Goal: Use online tool/utility: Utilize a website feature to perform a specific function

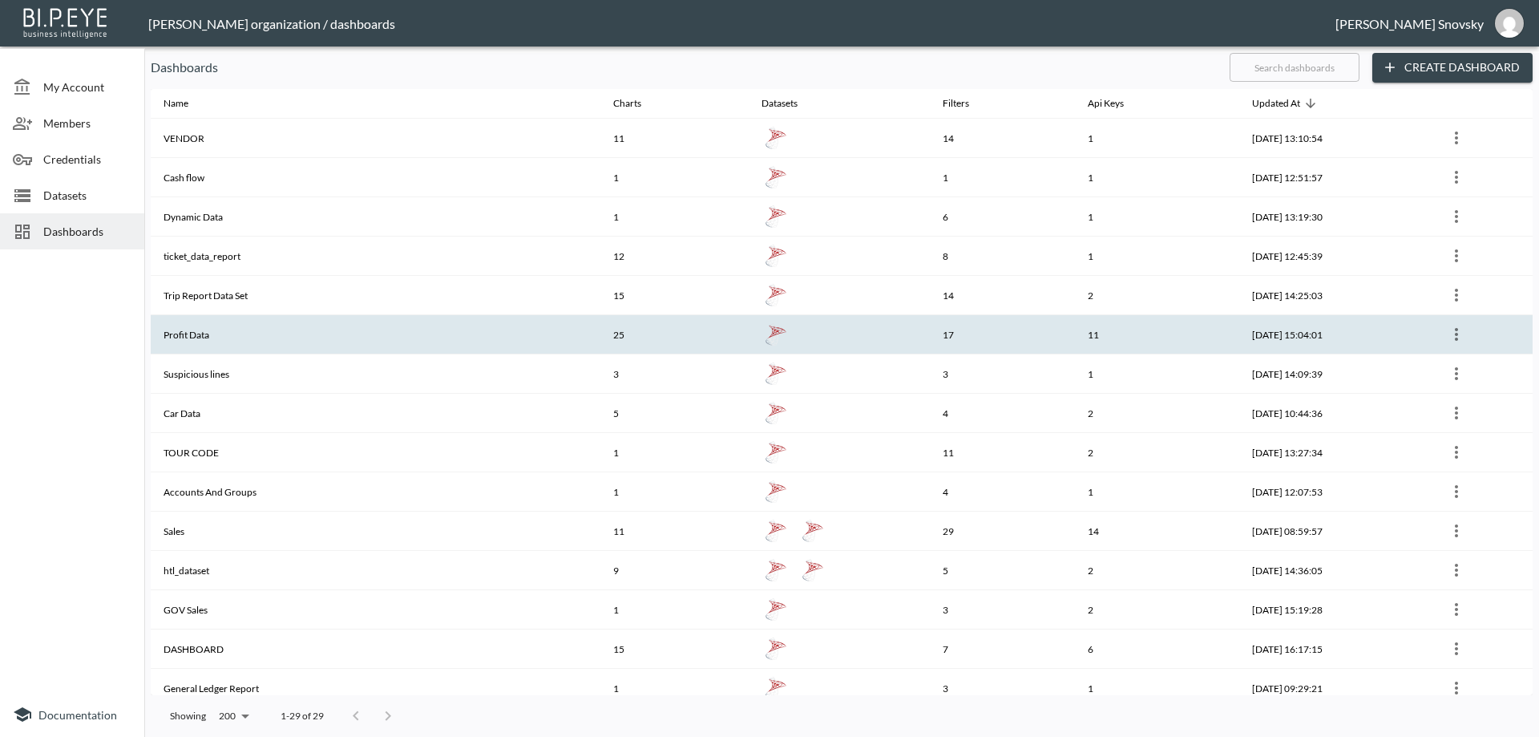
click at [239, 331] on th "Profit Data" at bounding box center [376, 334] width 450 height 39
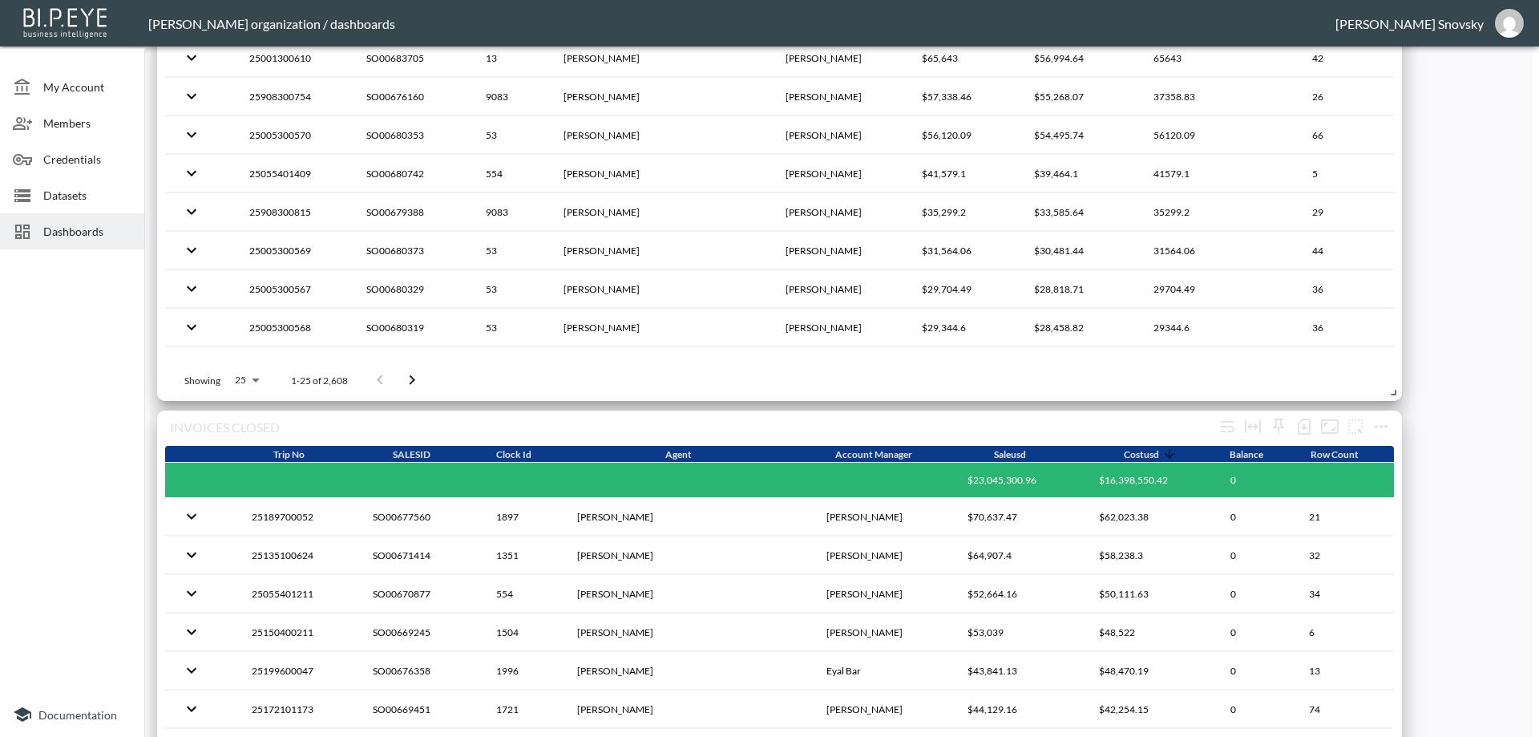
scroll to position [4160, 0]
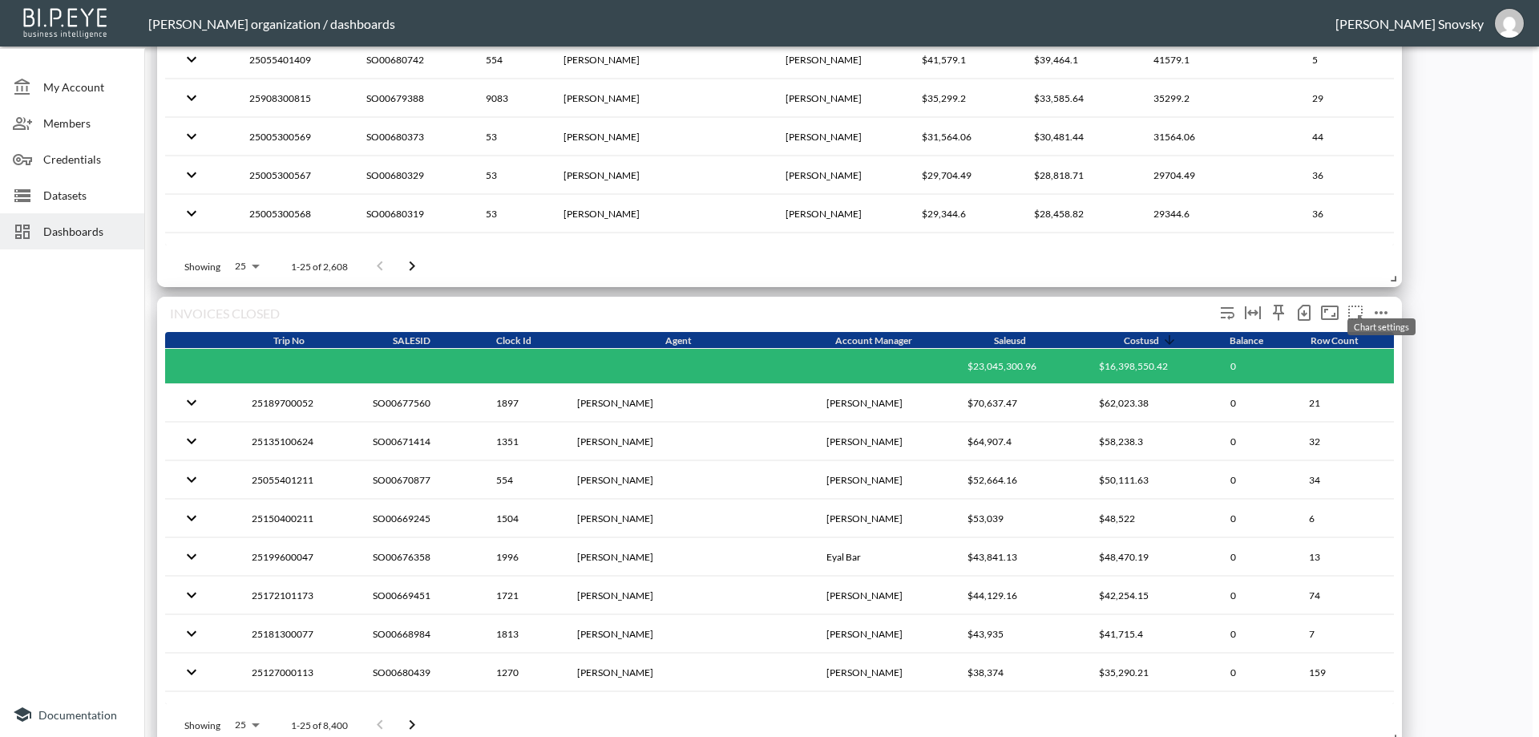
click at [1371, 303] on icon "more" at bounding box center [1380, 312] width 19 height 19
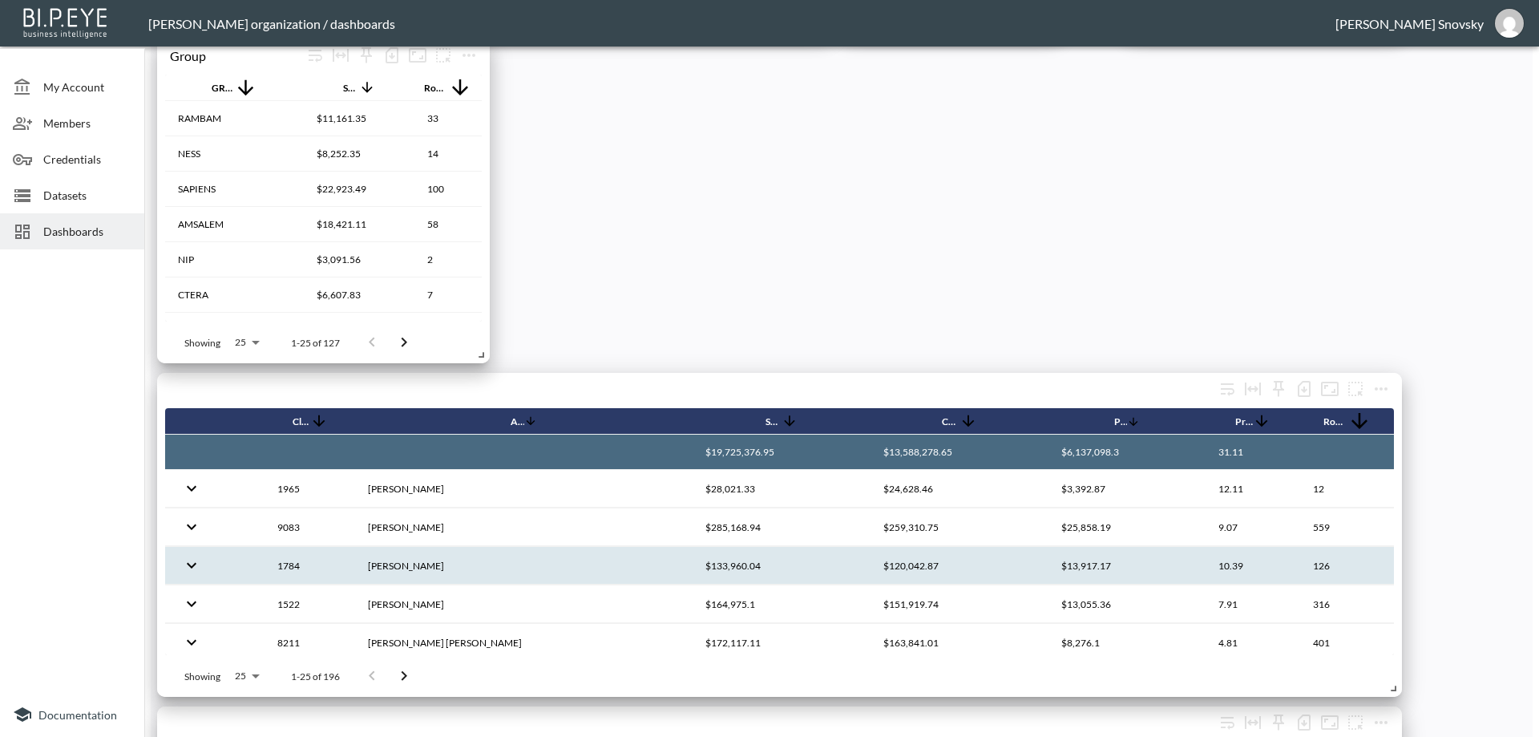
scroll to position [802, 0]
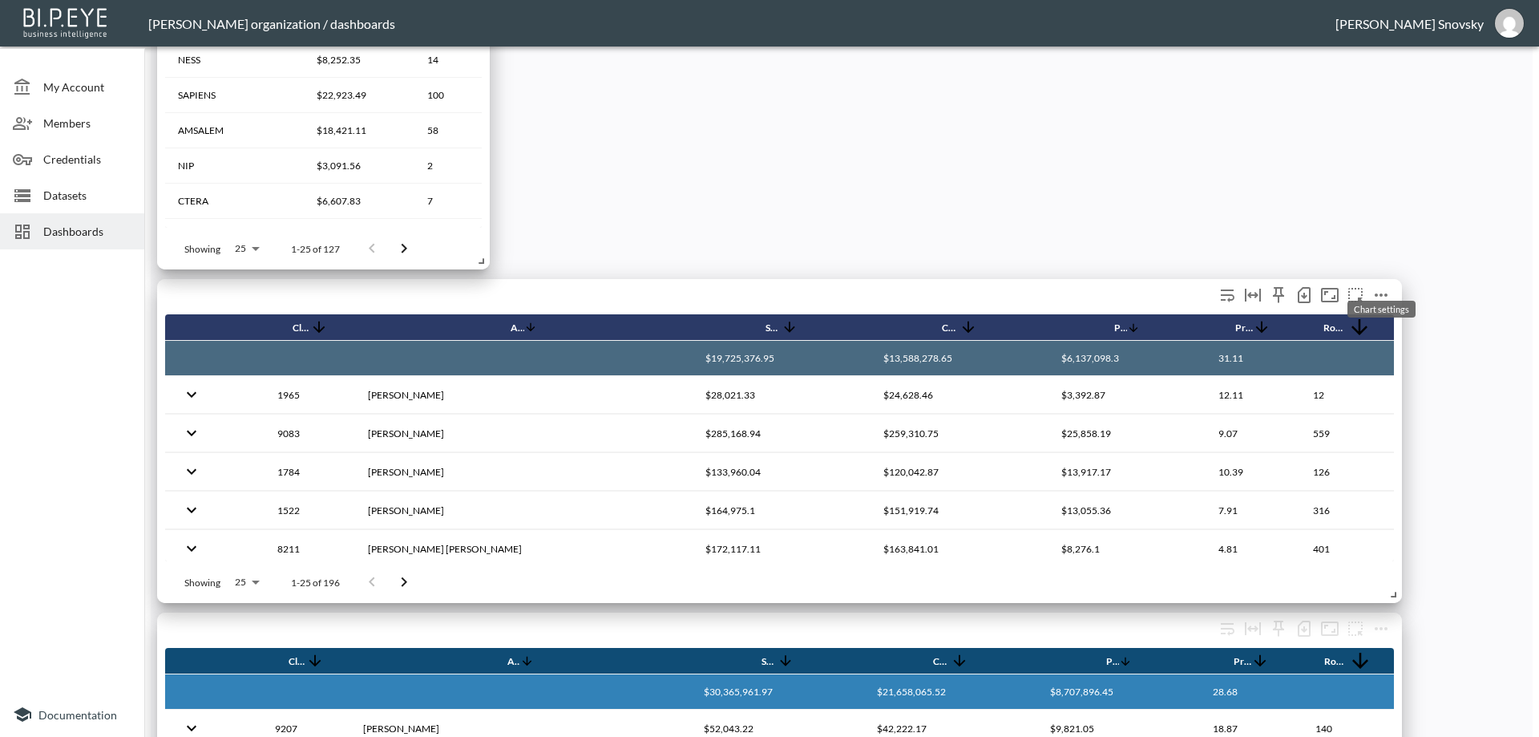
click at [1380, 293] on icon "more" at bounding box center [1381, 294] width 13 height 3
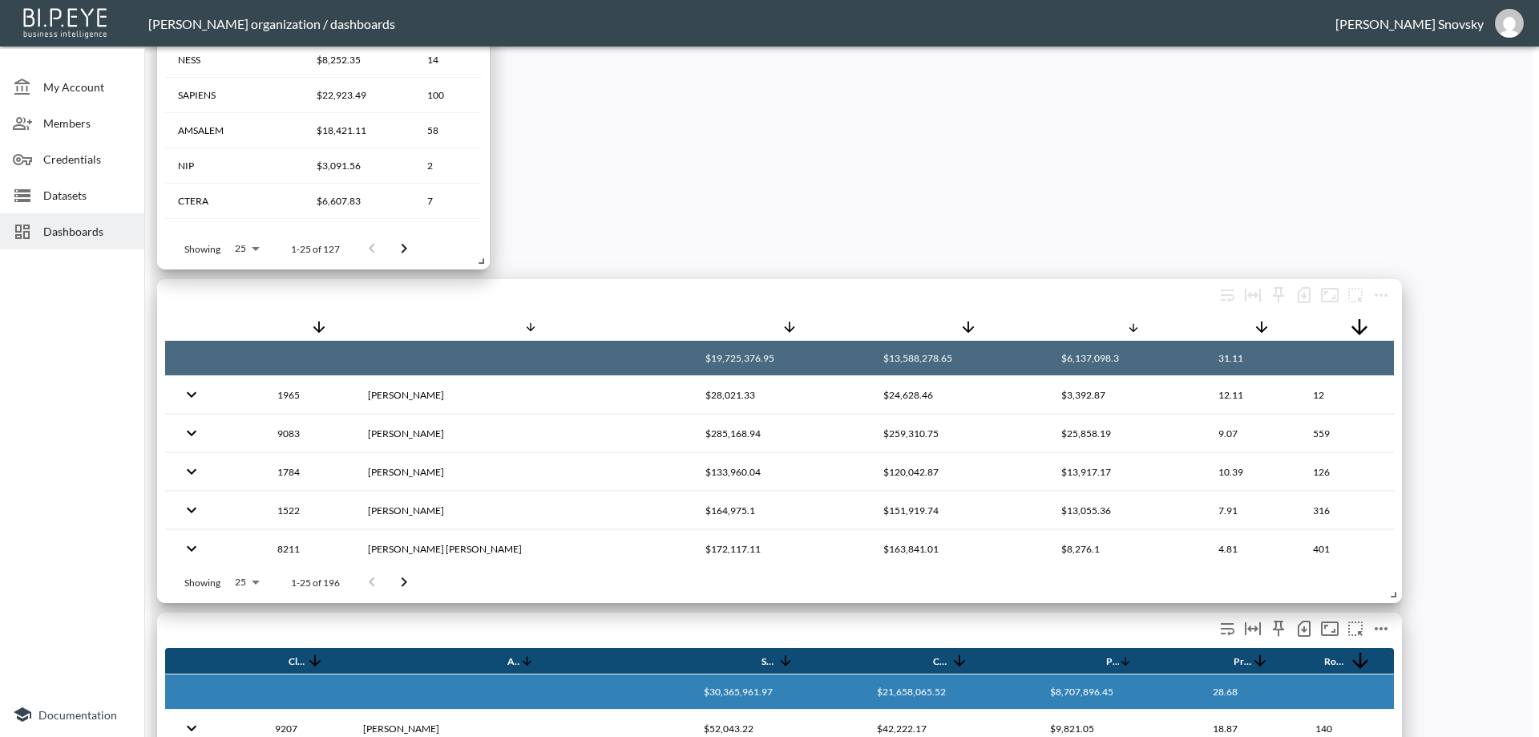
drag, startPoint x: 212, startPoint y: 615, endPoint x: 370, endPoint y: 617, distance: 157.9
click at [370, 617] on div "Agents" at bounding box center [779, 629] width 1229 height 35
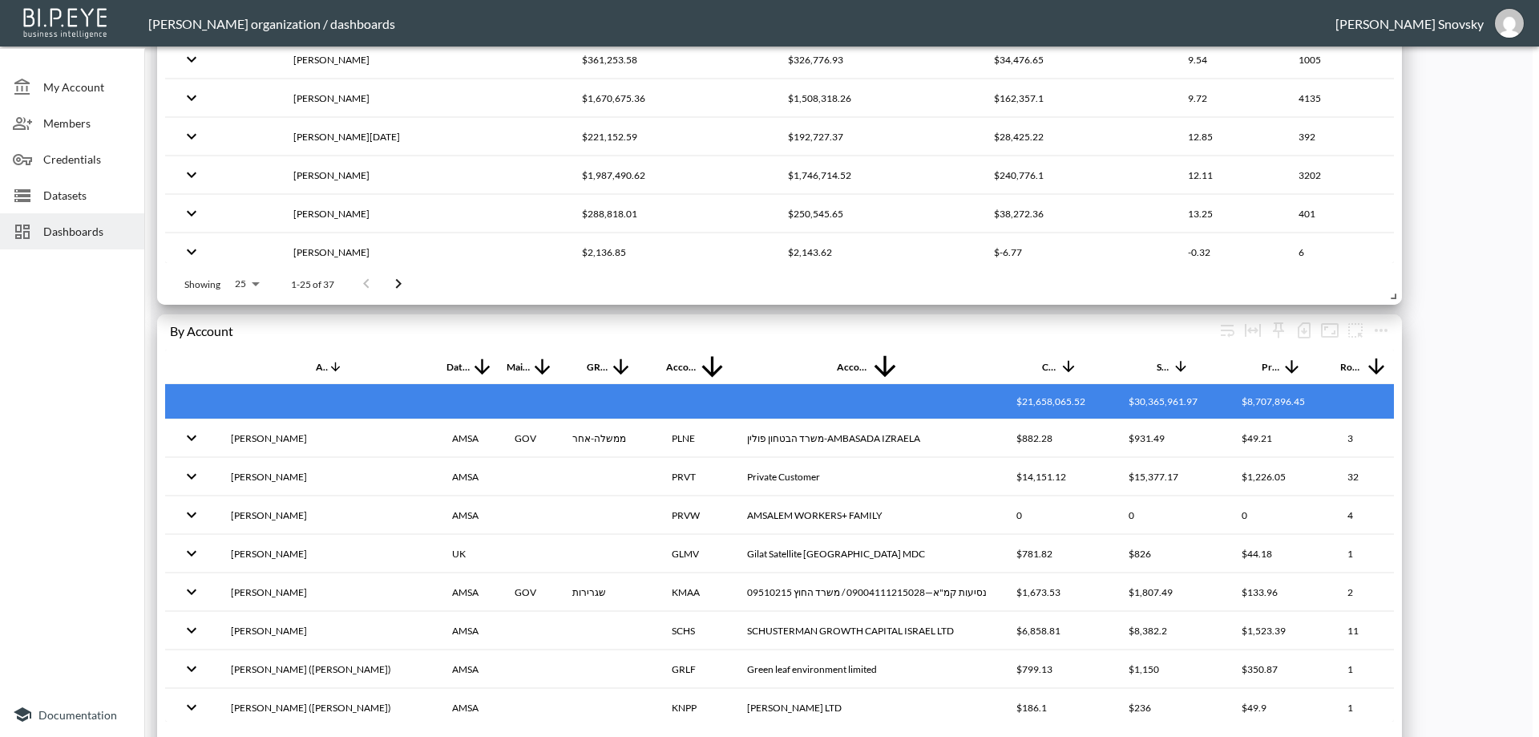
scroll to position [5122, 0]
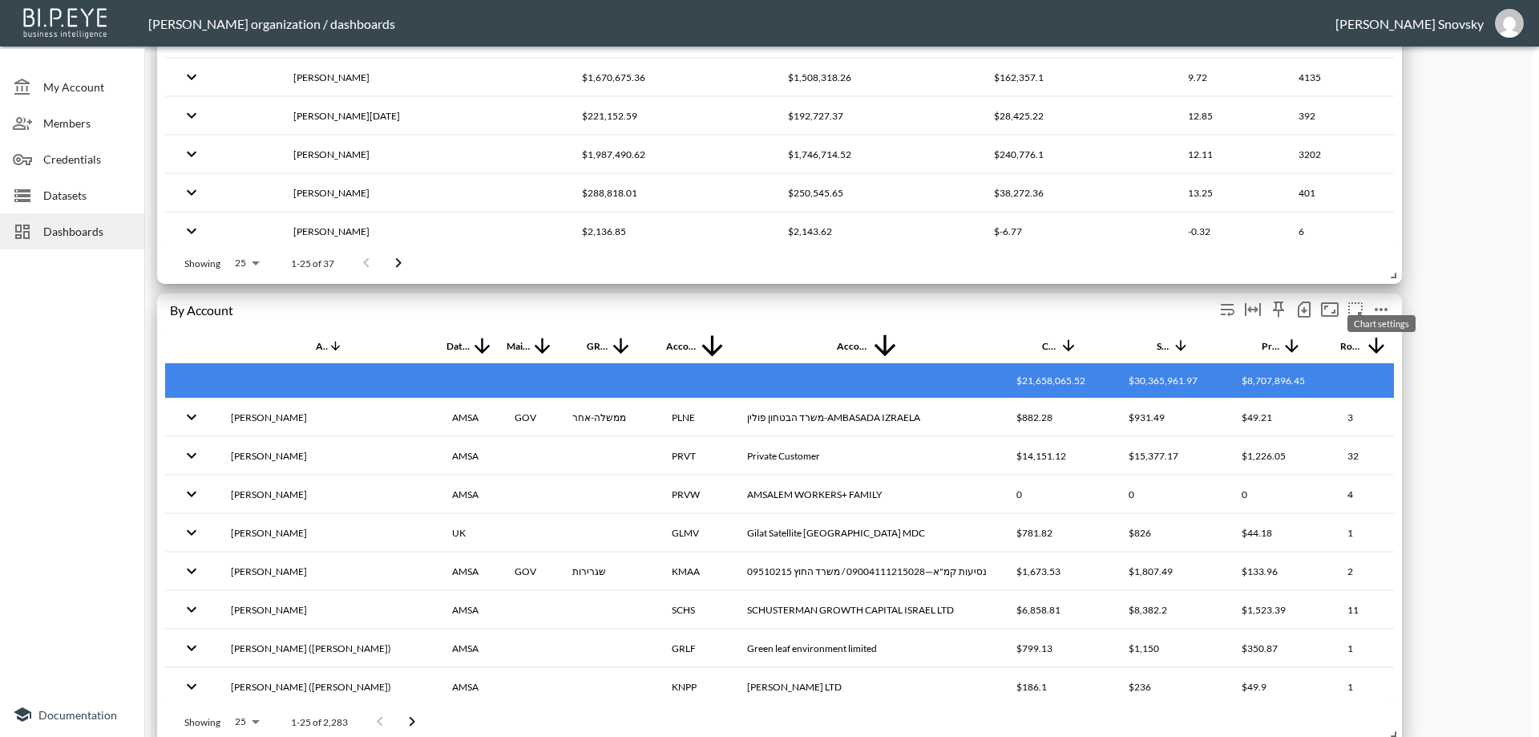
click at [1377, 300] on icon "more" at bounding box center [1380, 309] width 19 height 19
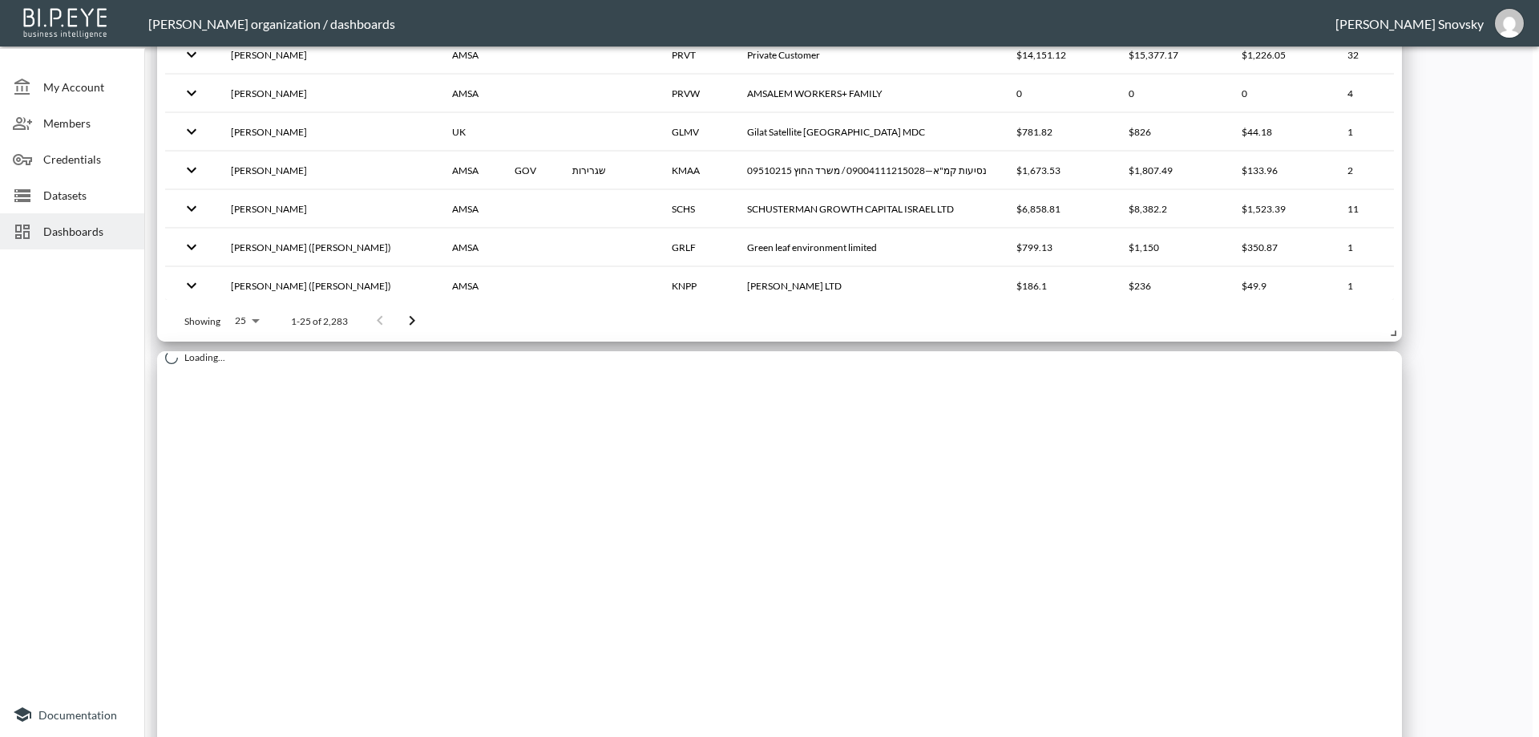
scroll to position [5580, 0]
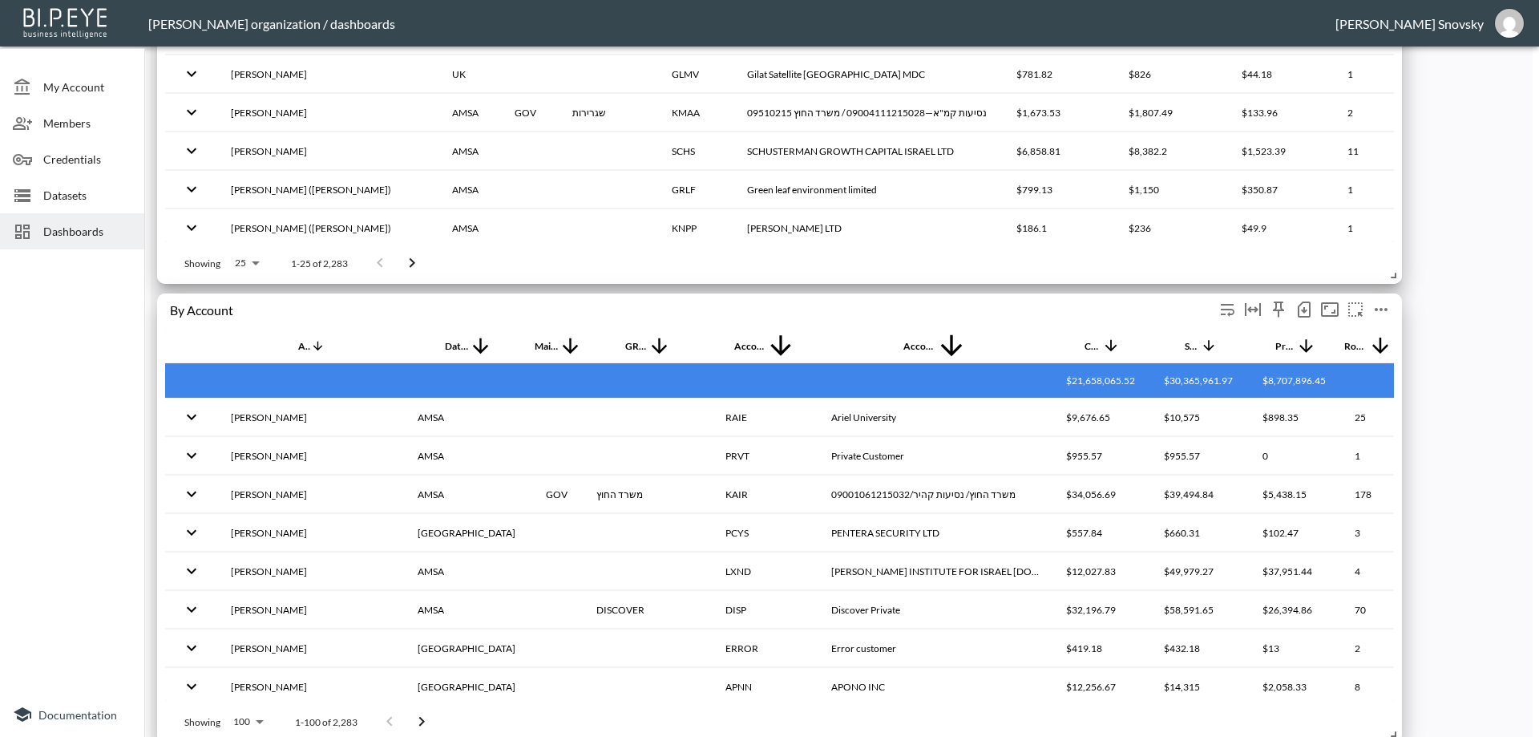
click at [1381, 308] on icon "more" at bounding box center [1381, 309] width 13 height 3
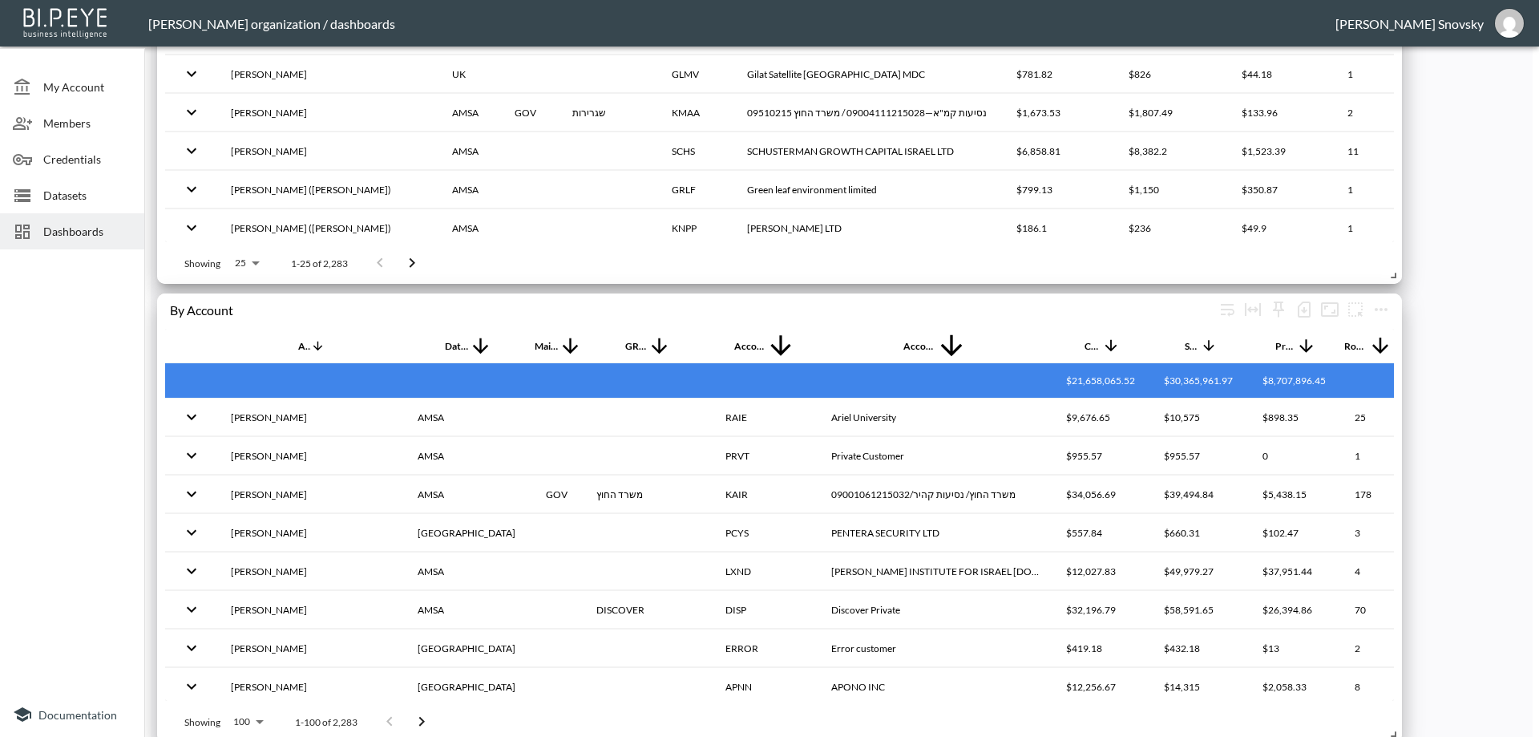
type input "By Trip"
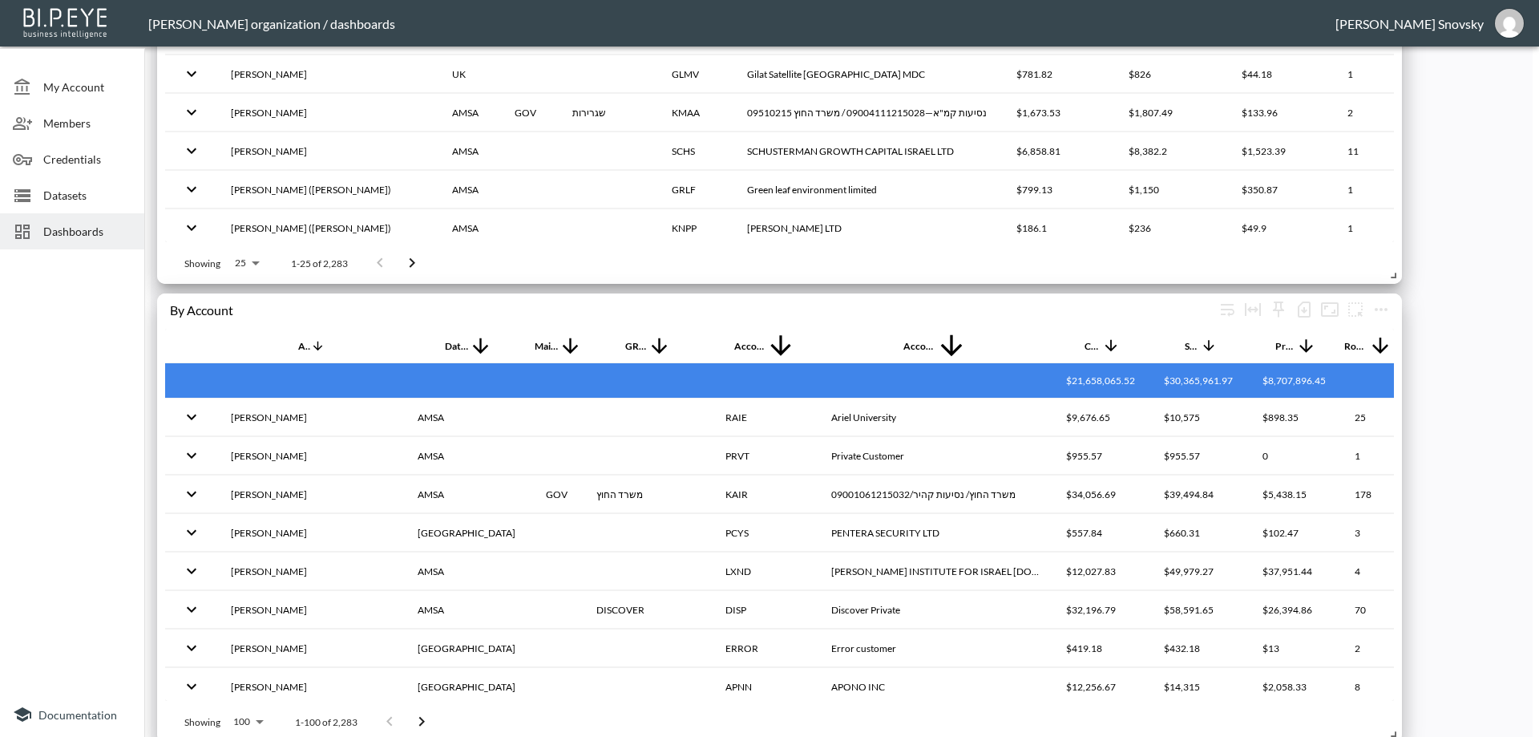
drag, startPoint x: 430, startPoint y: 432, endPoint x: 434, endPoint y: 450, distance: 17.9
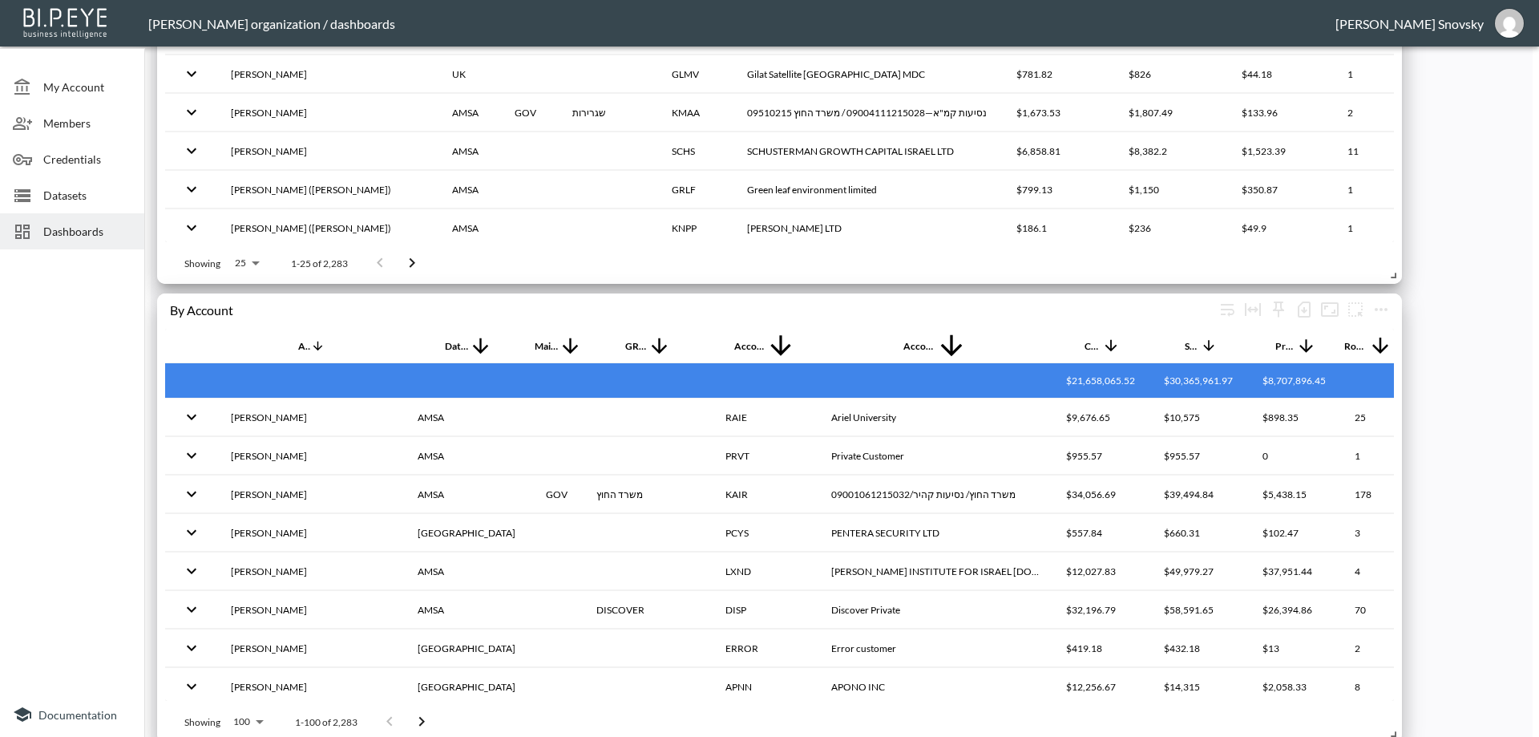
drag, startPoint x: 427, startPoint y: 560, endPoint x: 427, endPoint y: 570, distance: 9.6
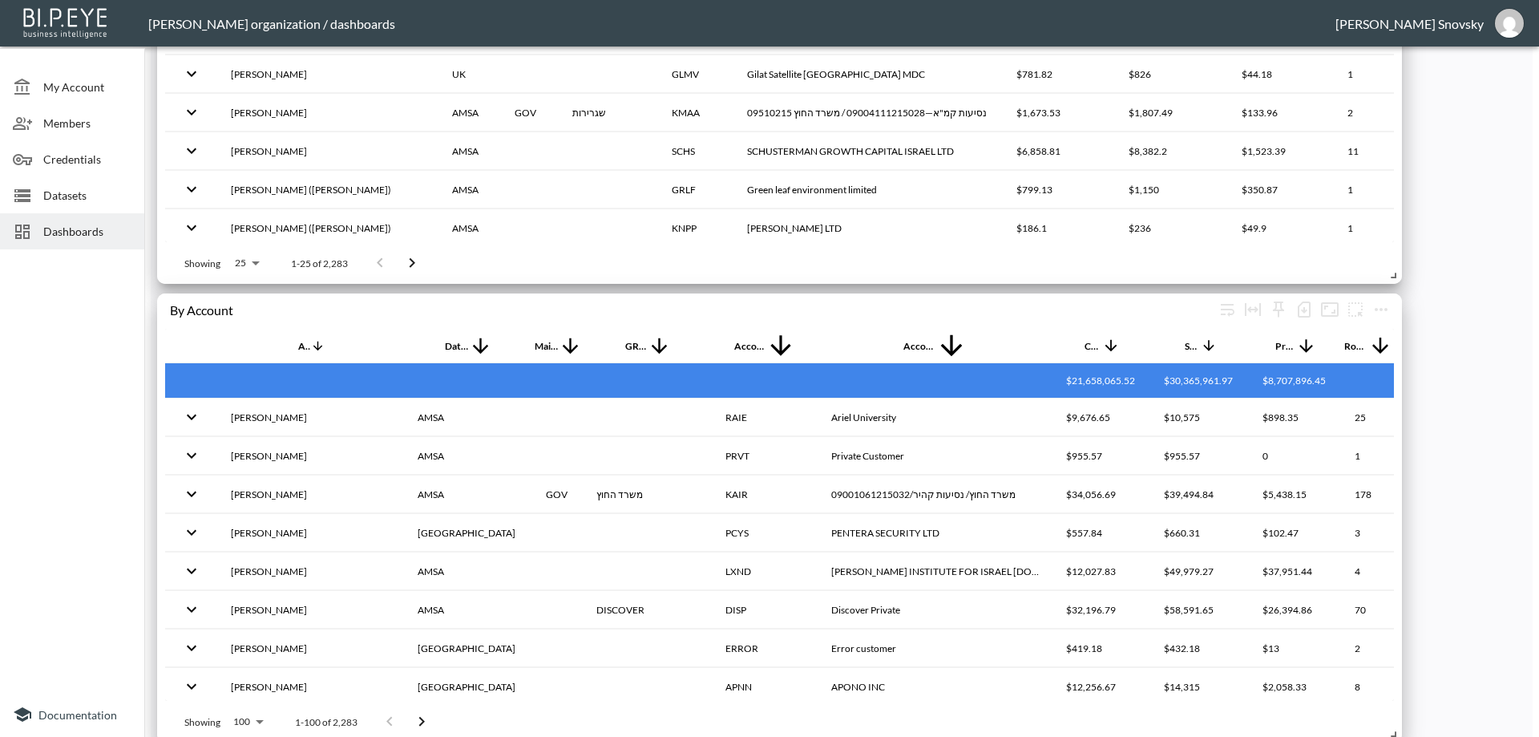
drag, startPoint x: 427, startPoint y: 557, endPoint x: 428, endPoint y: 544, distance: 12.8
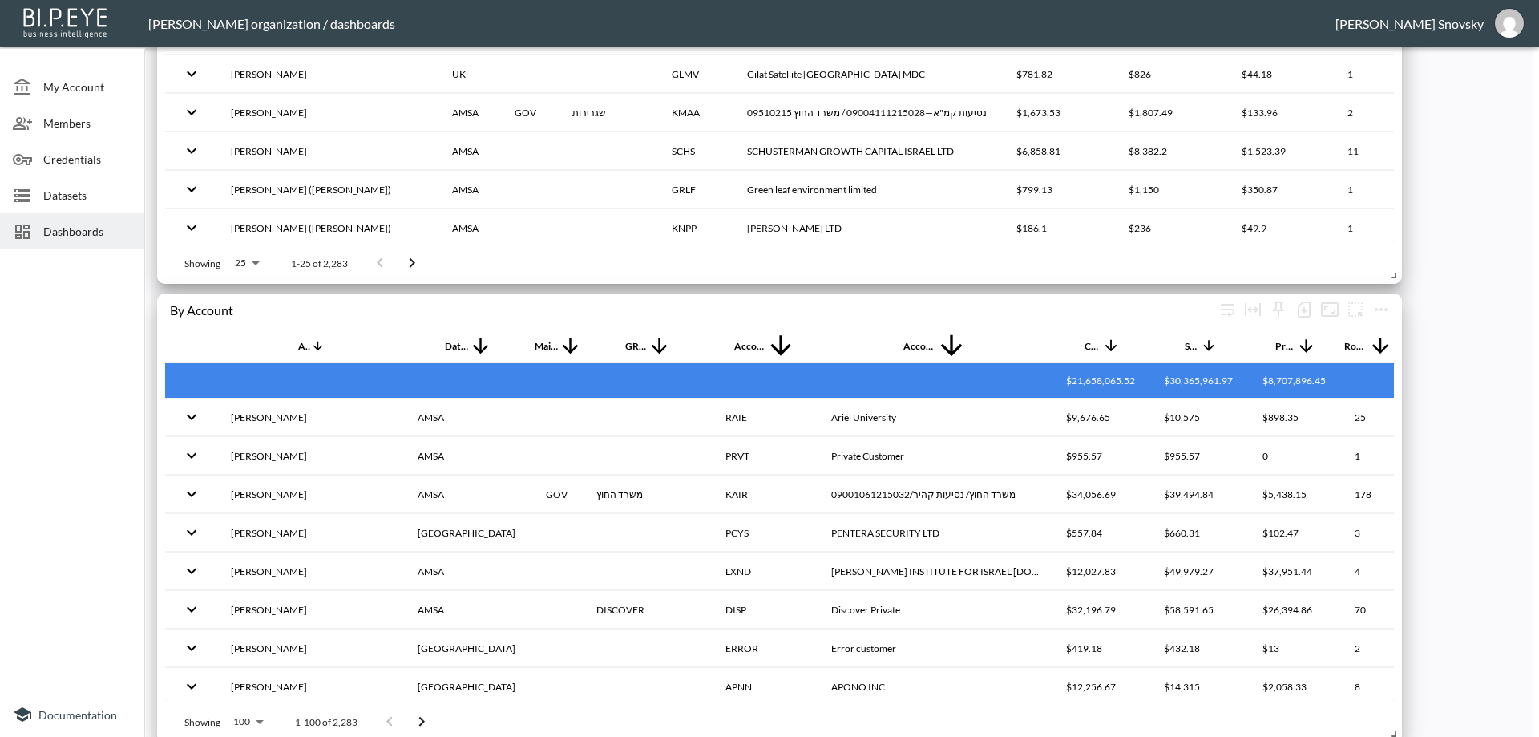
drag, startPoint x: 429, startPoint y: 543, endPoint x: 430, endPoint y: 532, distance: 11.3
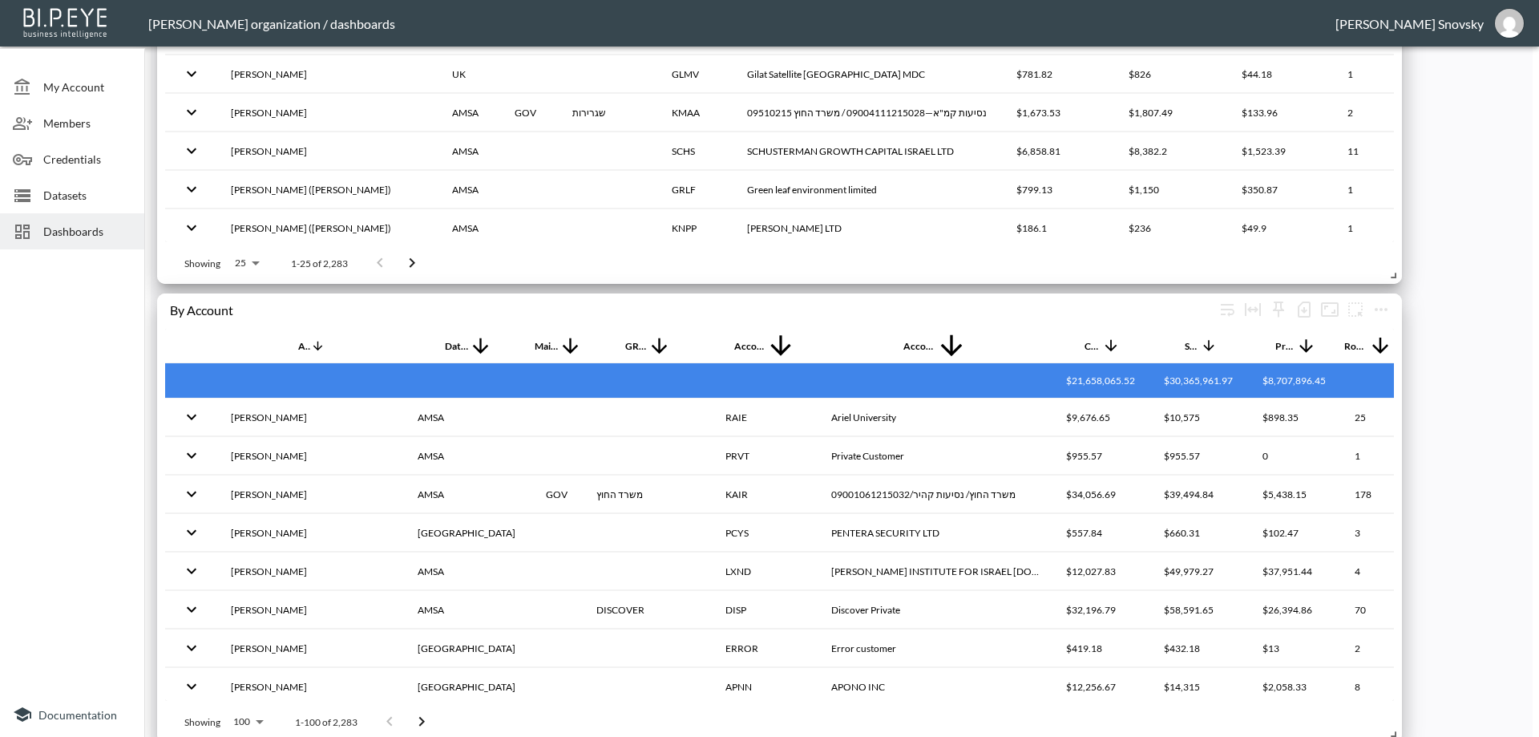
drag, startPoint x: 628, startPoint y: 203, endPoint x: 347, endPoint y: 204, distance: 281.3
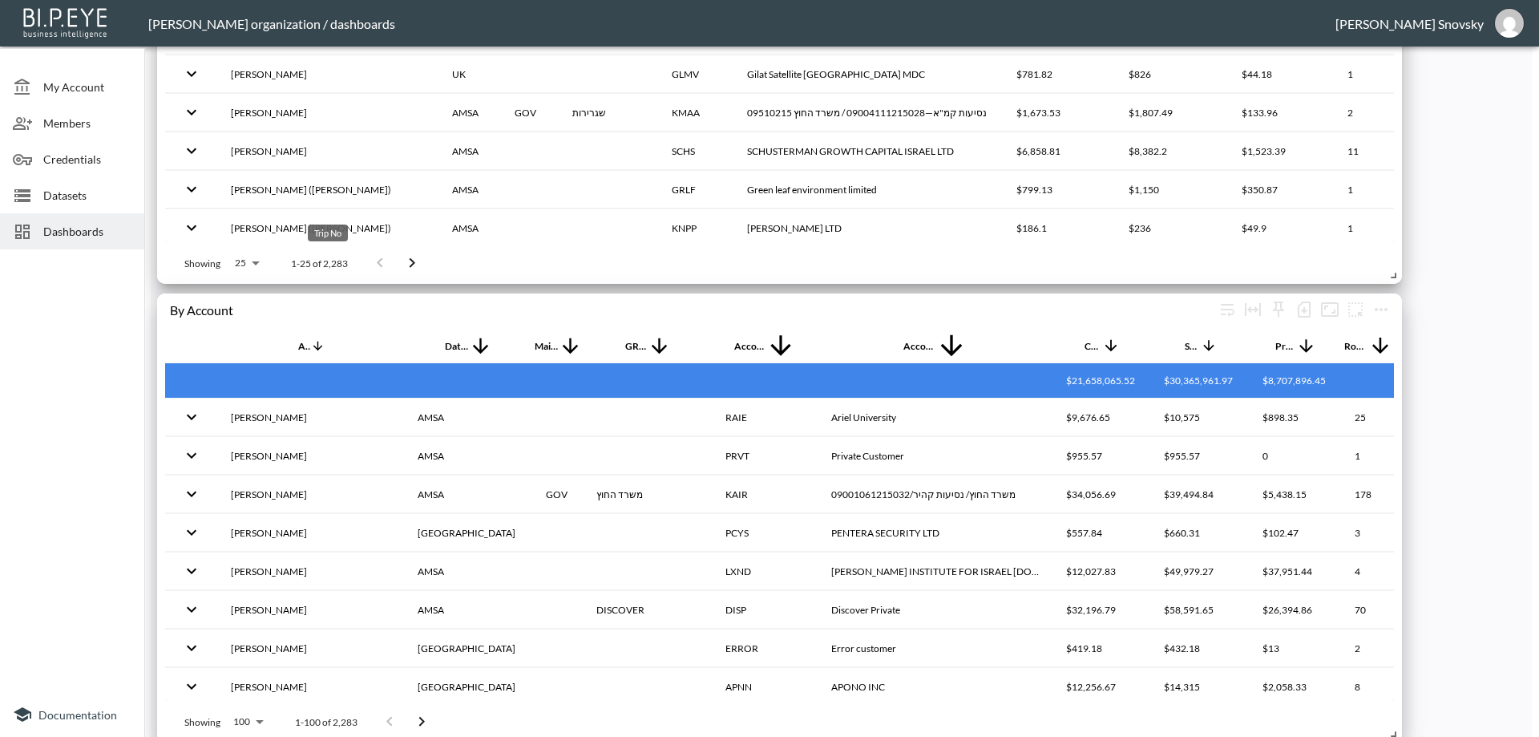
scroll to position [0, 0]
click at [713, 345] on body "BI.P.EYE, Interactive Analytics Dashboards - app [PERSON_NAME] organization / d…" at bounding box center [769, 368] width 1539 height 737
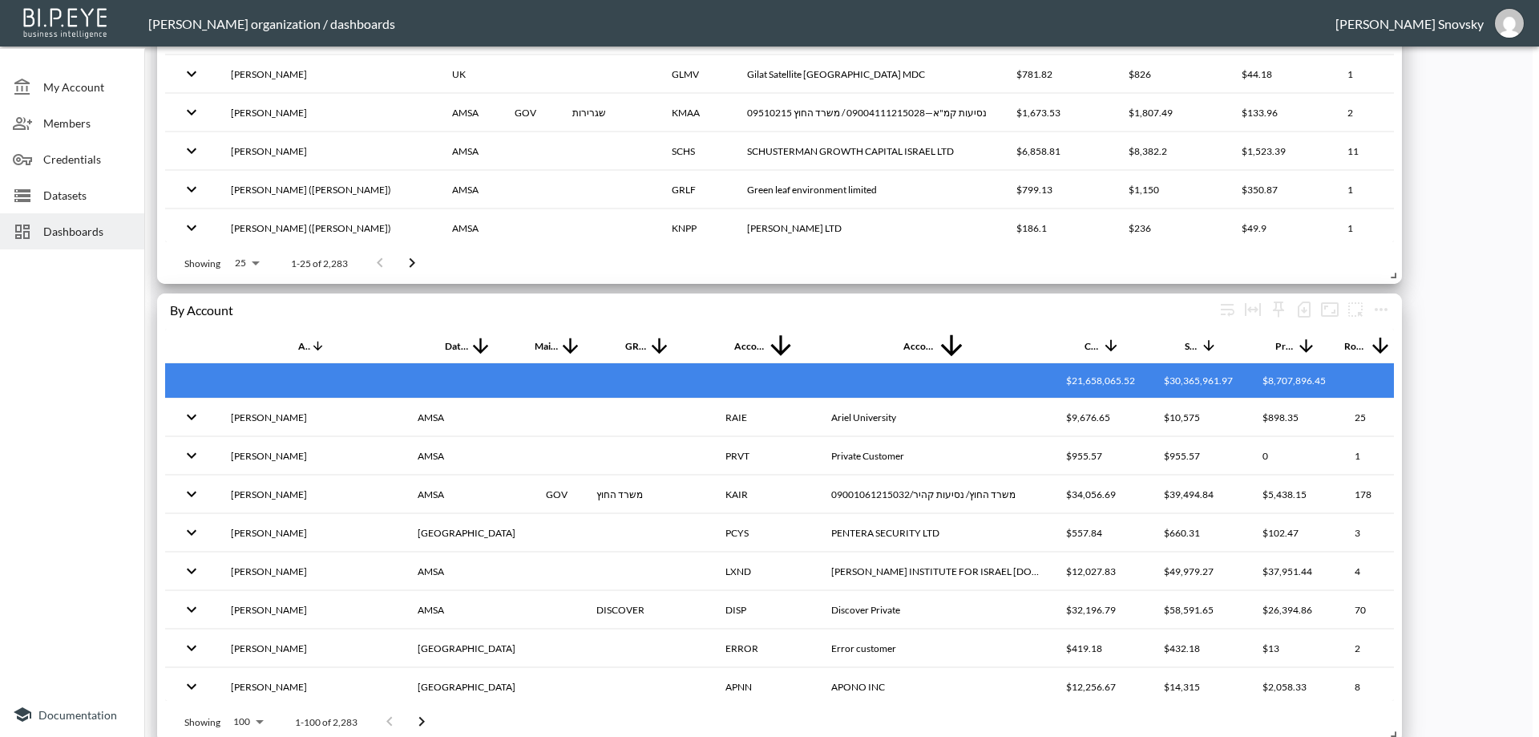
type input "PERCENT"
click at [822, 354] on body "BI.P.EYE, Interactive Analytics Dashboards - app [PERSON_NAME] organization / d…" at bounding box center [769, 368] width 1539 height 737
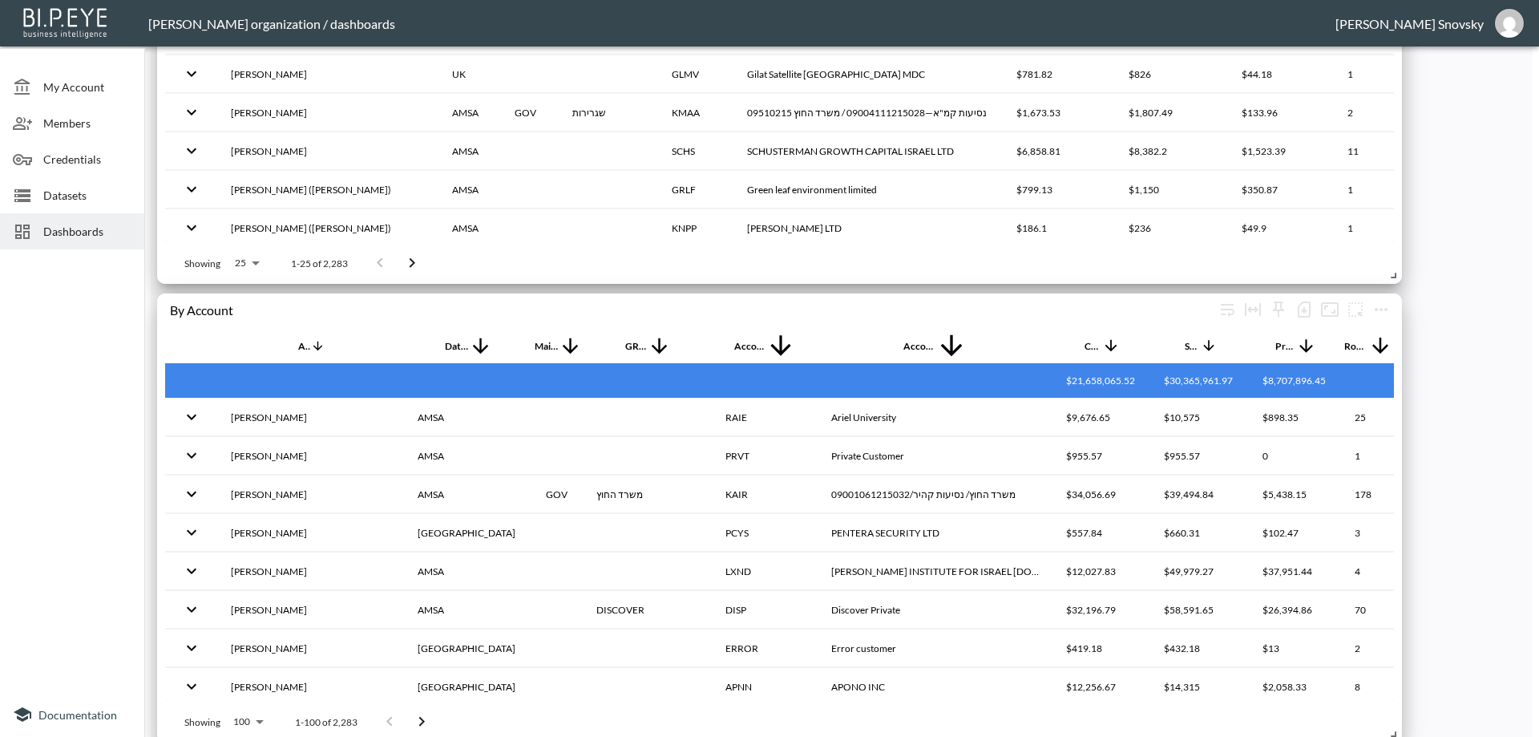
click at [822, 359] on body "BI.P.EYE, Interactive Analytics Dashboards - app [PERSON_NAME] organization / d…" at bounding box center [769, 368] width 1539 height 737
type input "column"
click at [791, 404] on body "BI.P.EYE, Interactive Analytics Dashboards - app [PERSON_NAME] organization / d…" at bounding box center [769, 368] width 1539 height 737
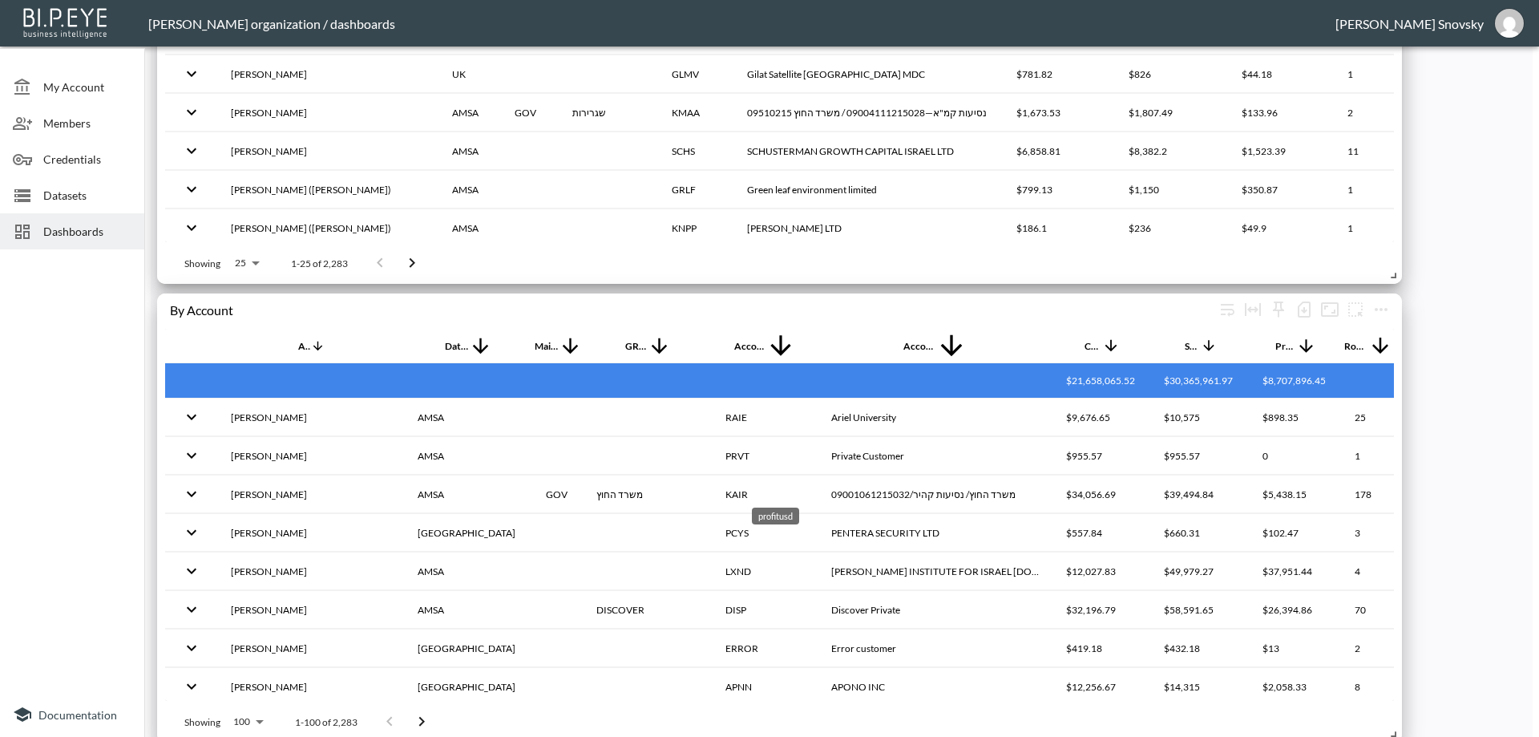
type input "$[*].profitusd"
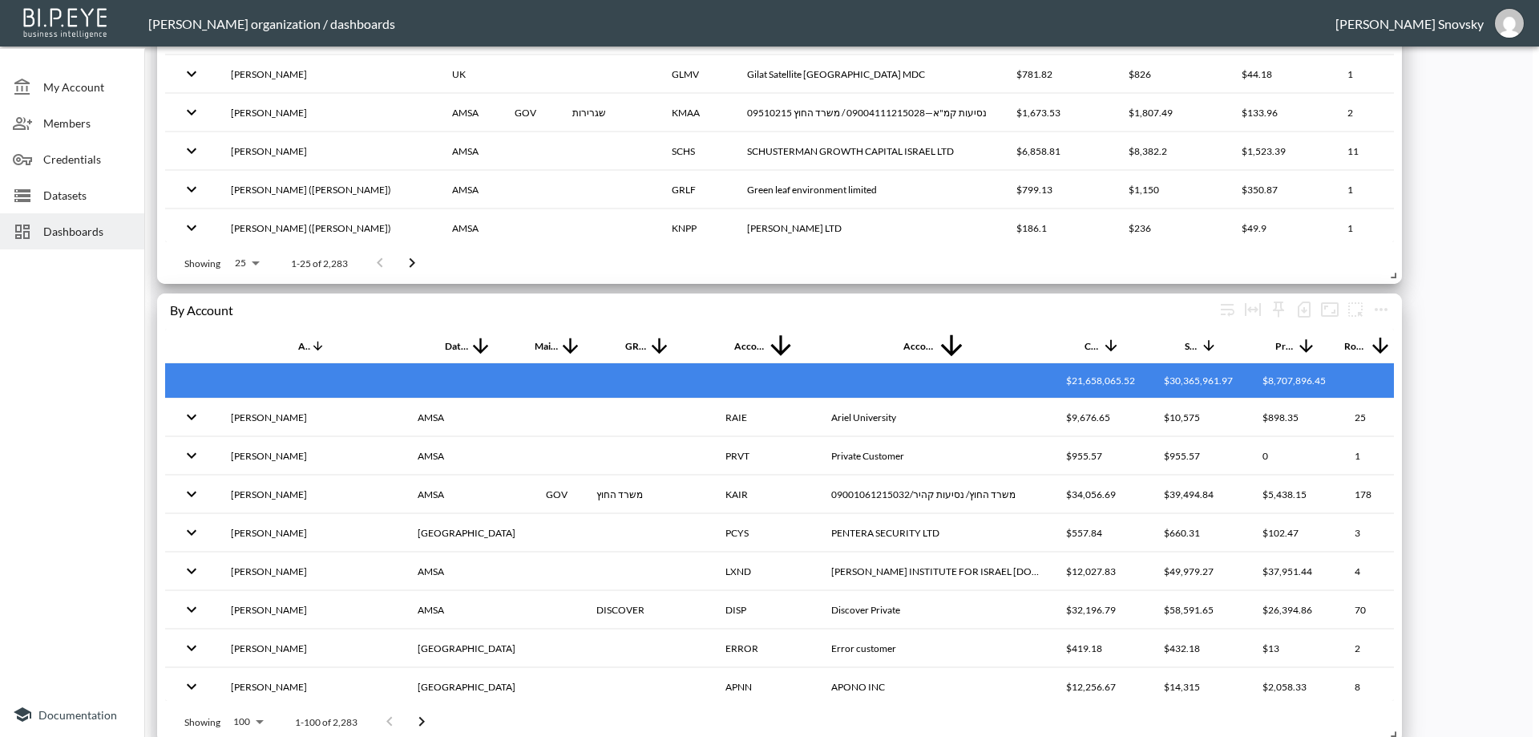
click at [897, 345] on body "BI.P.EYE, Interactive Analytics Dashboards - app [PERSON_NAME] organization / d…" at bounding box center [769, 368] width 1539 height 737
type input "operator"
click at [830, 390] on body "BI.P.EYE, Interactive Analytics Dashboards - app [PERSON_NAME] organization / d…" at bounding box center [769, 368] width 1539 height 737
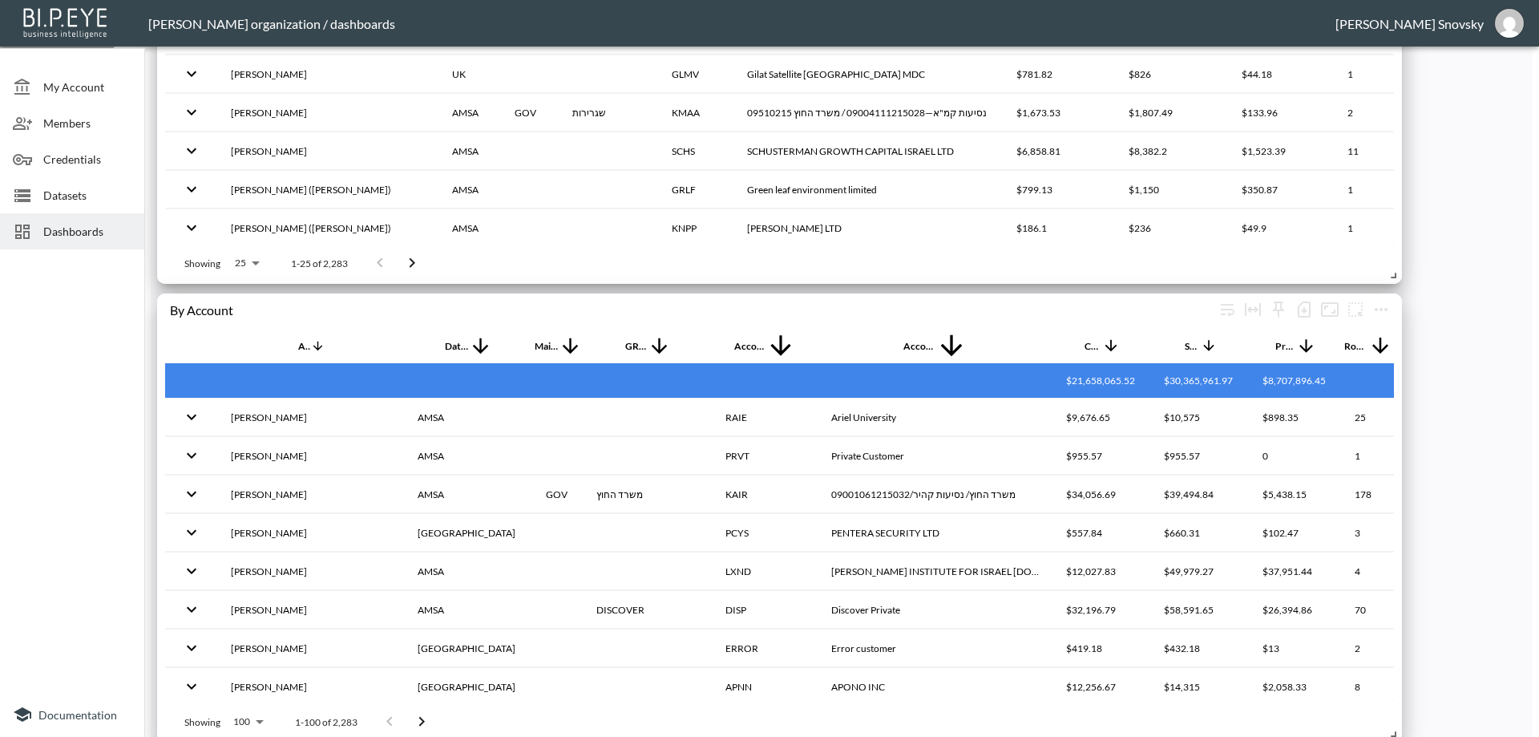
type input "/"
click at [913, 351] on body "BI.P.EYE, Interactive Analytics Dashboards - app [PERSON_NAME] organization / d…" at bounding box center [769, 368] width 1539 height 737
type input "column"
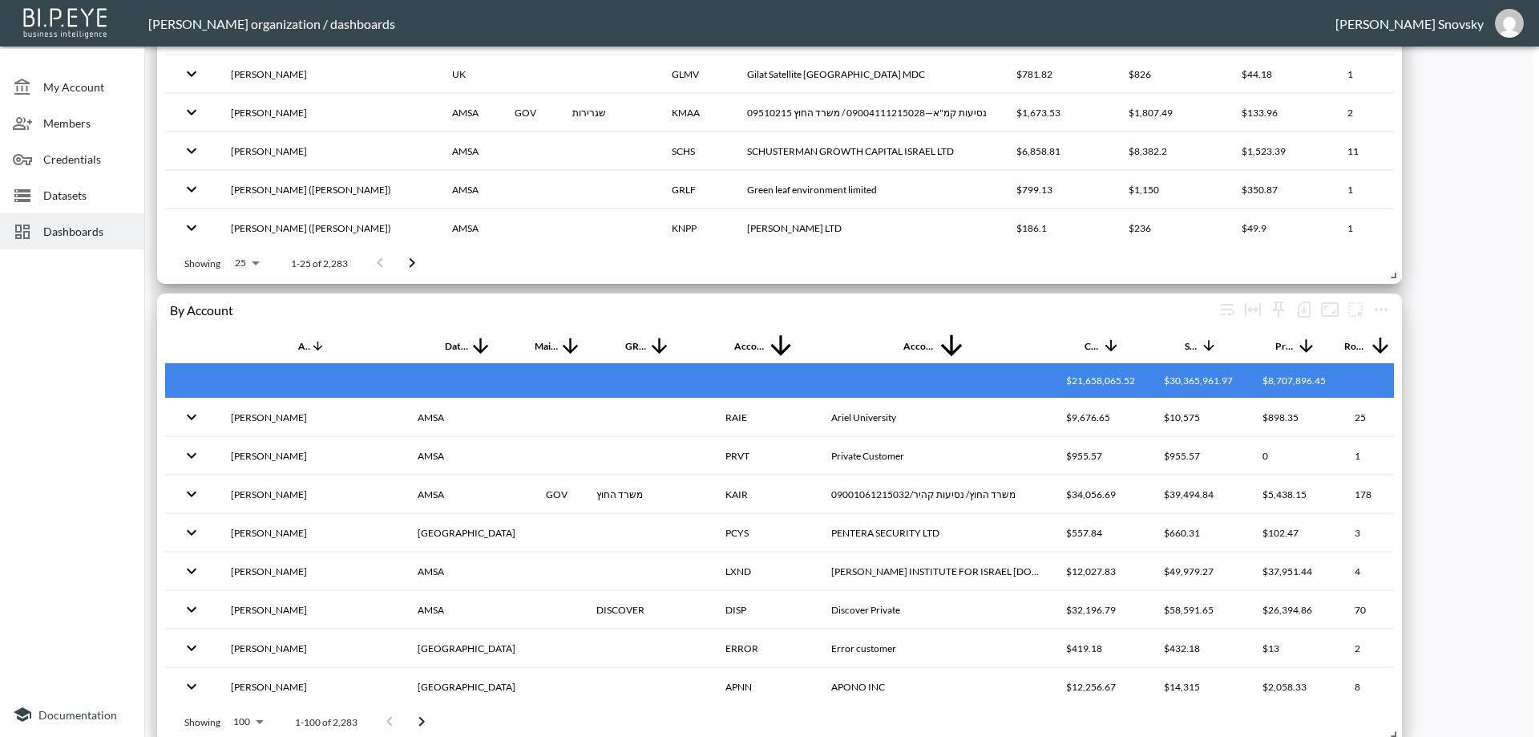
click at [897, 399] on body "BI.P.EYE, Interactive Analytics Dashboards - app [PERSON_NAME] organization / d…" at bounding box center [769, 368] width 1539 height 737
type input "$[*].saleusd"
drag, startPoint x: 713, startPoint y: 207, endPoint x: 641, endPoint y: 206, distance: 71.3
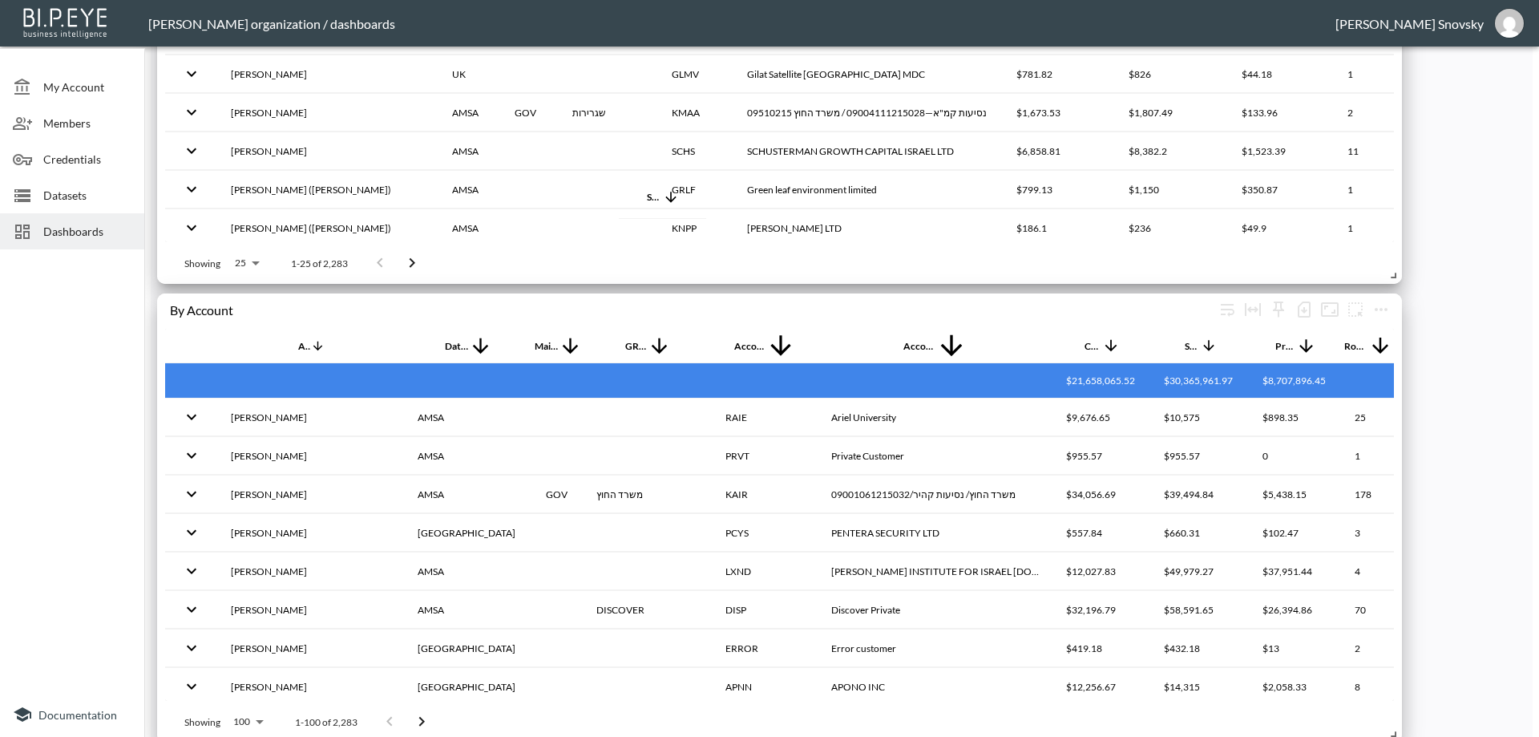
drag, startPoint x: 895, startPoint y: 207, endPoint x: 778, endPoint y: 204, distance: 117.1
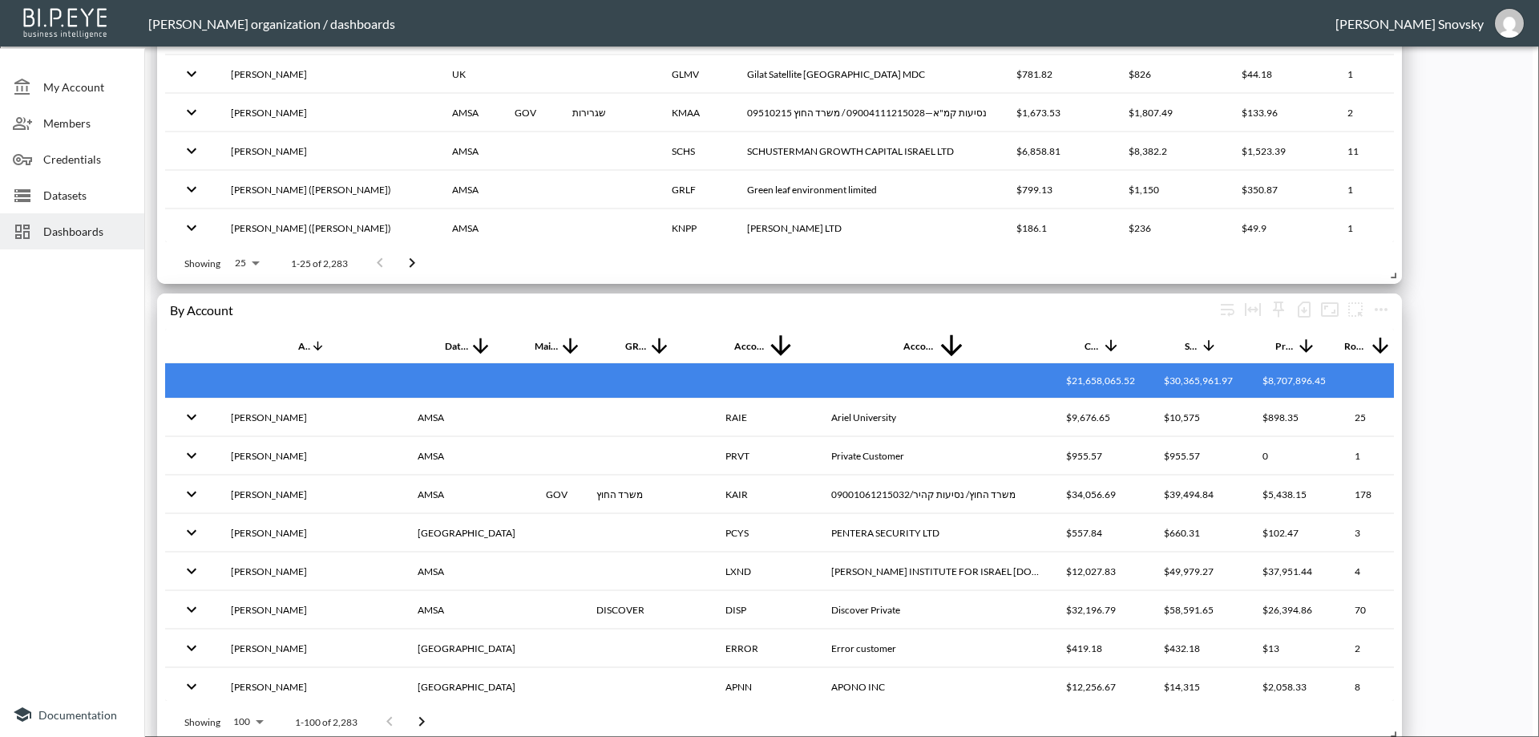
click at [626, 500] on li "PERCENT" at bounding box center [655, 503] width 88 height 12
type input "PERCENT"
click at [746, 470] on body "BI.P.EYE, Interactive Analytics Dashboards - app [PERSON_NAME] organization / d…" at bounding box center [769, 368] width 1539 height 737
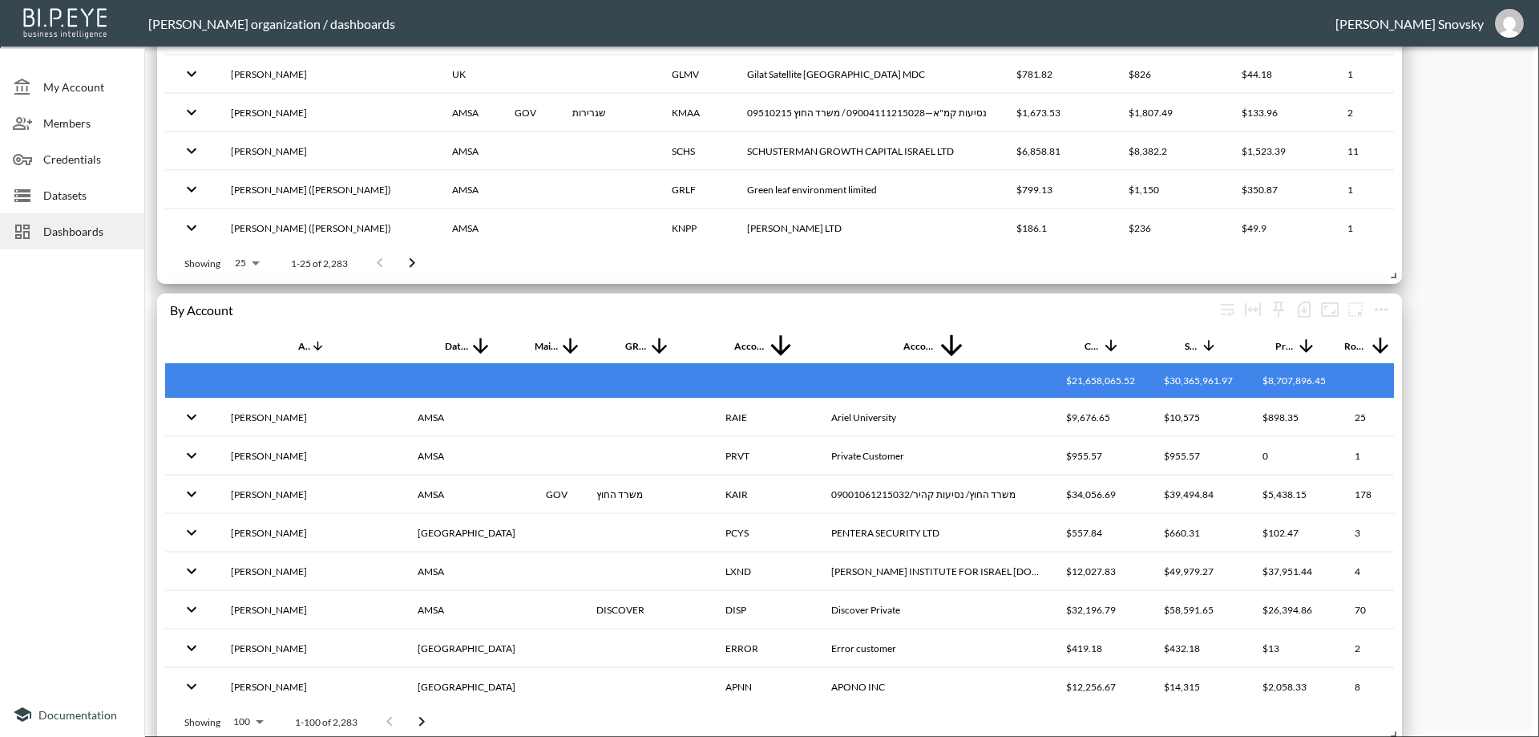
type input "Percentage"
checkbox input "true"
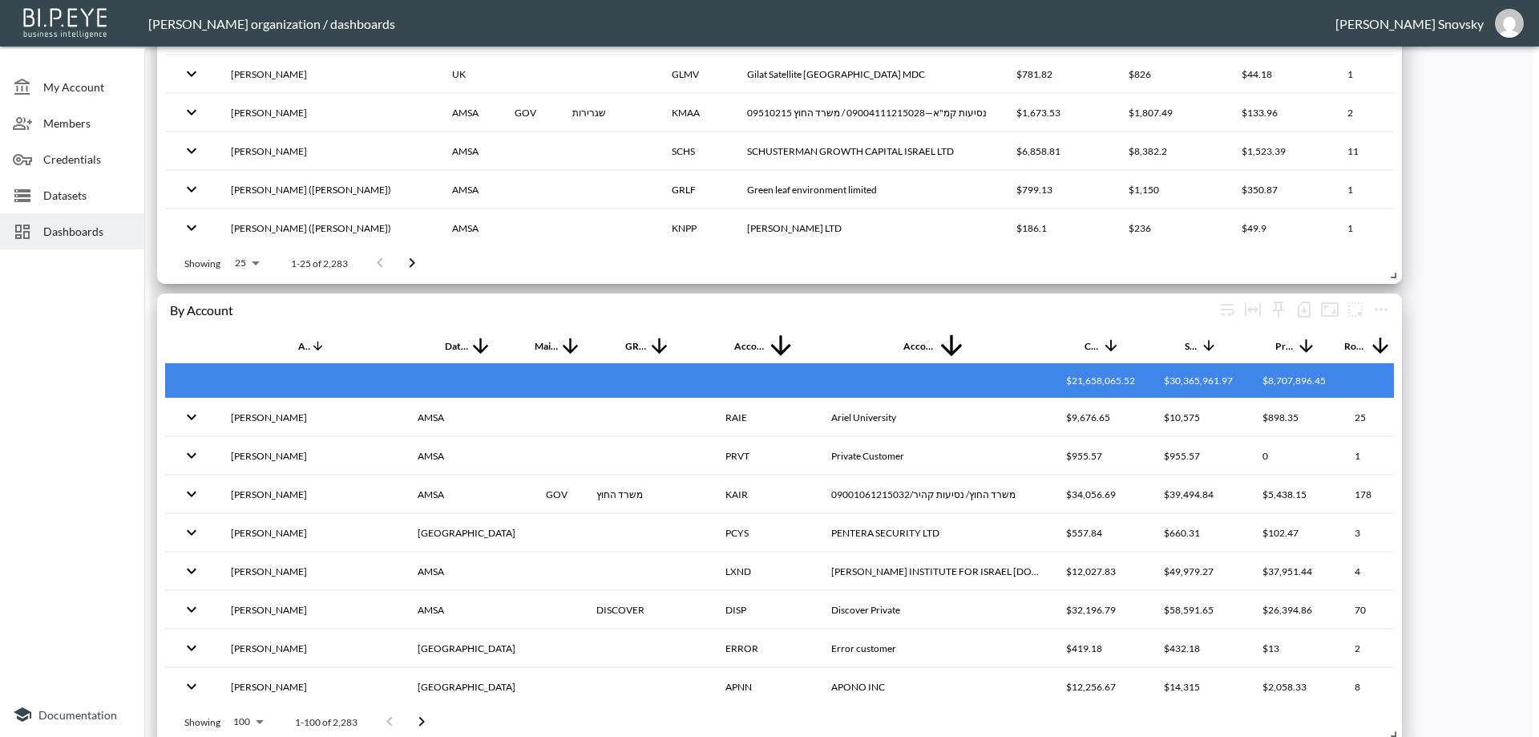
scroll to position [0, 80]
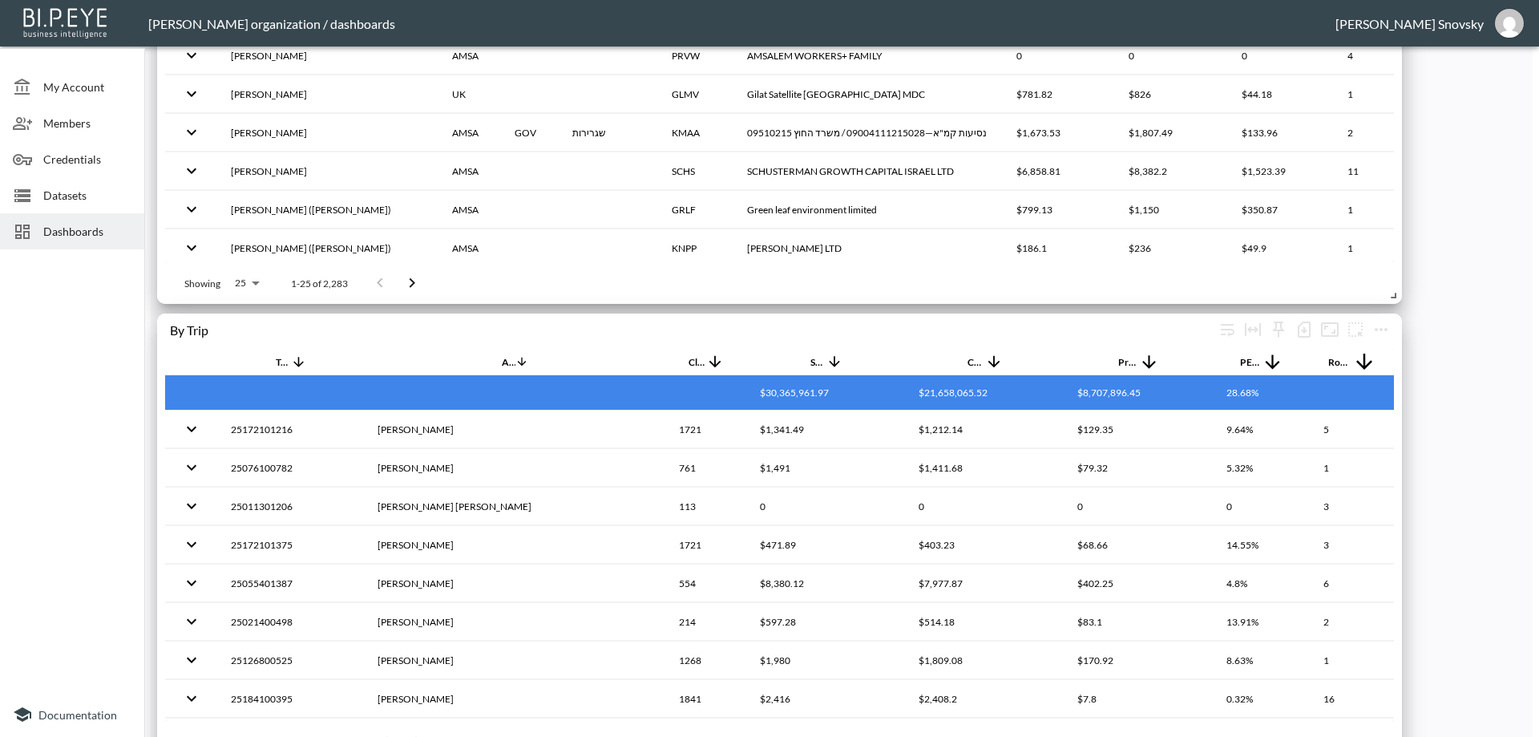
scroll to position [5580, 0]
